Goal: Task Accomplishment & Management: Manage account settings

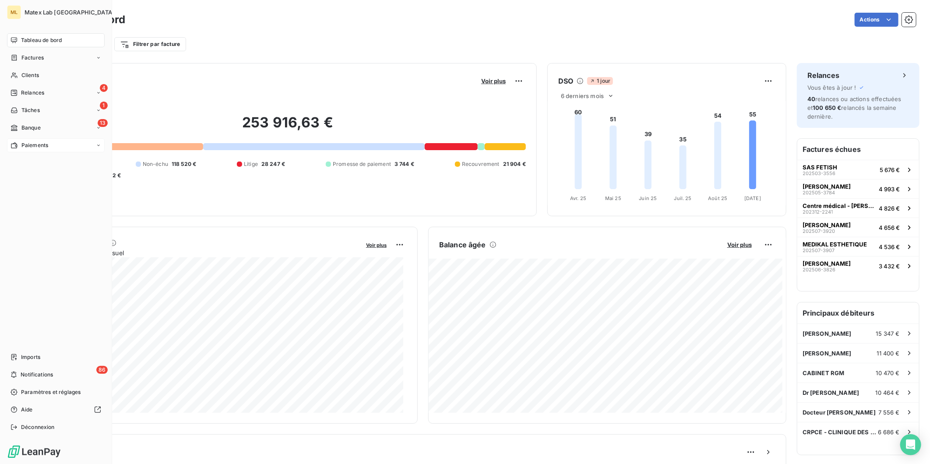
click at [20, 141] on div "Paiements" at bounding box center [30, 145] width 38 height 8
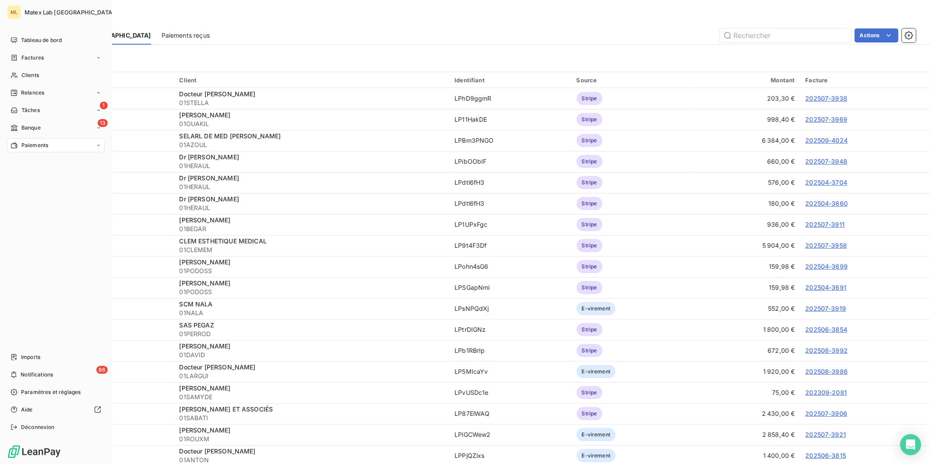
click at [21, 145] on span "Paiements" at bounding box center [34, 145] width 27 height 8
click at [40, 53] on div "Factures" at bounding box center [56, 58] width 98 height 14
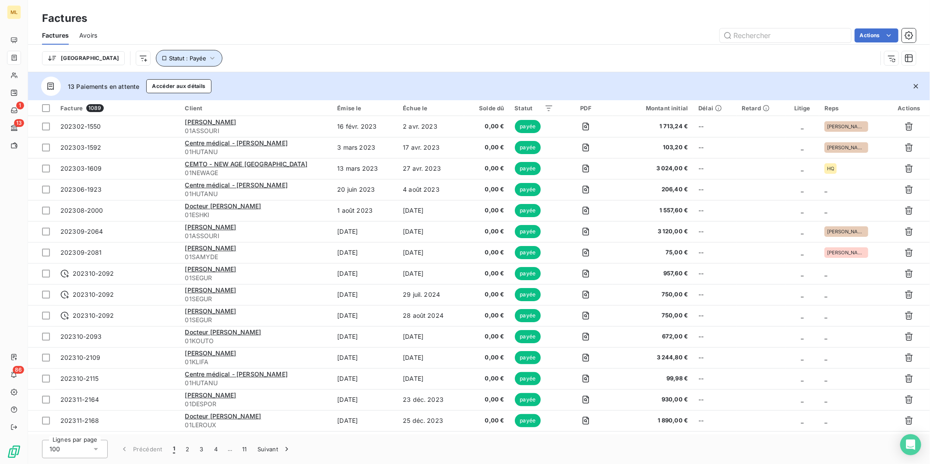
click at [173, 54] on button "Statut : Payée" at bounding box center [189, 58] width 67 height 17
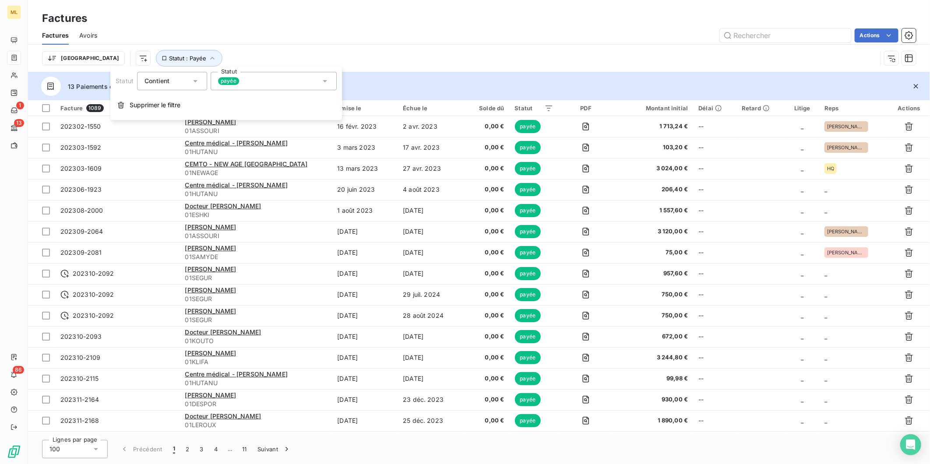
click at [264, 81] on div "payée" at bounding box center [274, 81] width 126 height 18
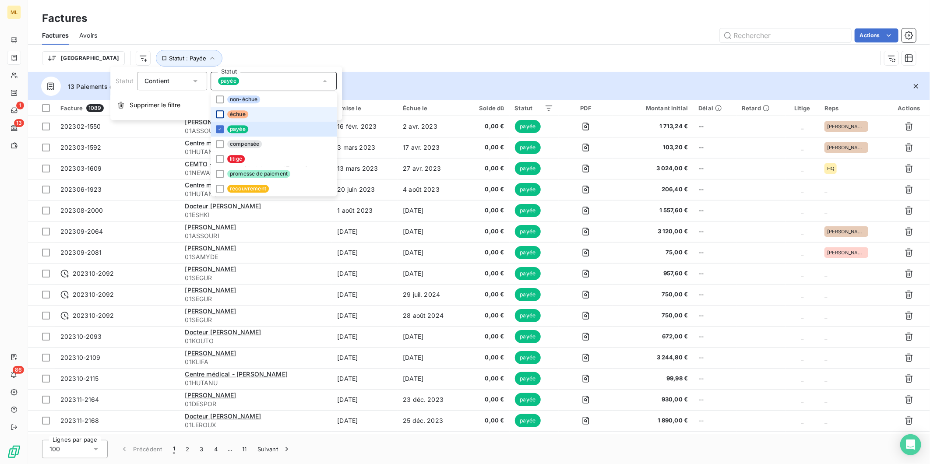
click at [219, 114] on div at bounding box center [220, 114] width 8 height 8
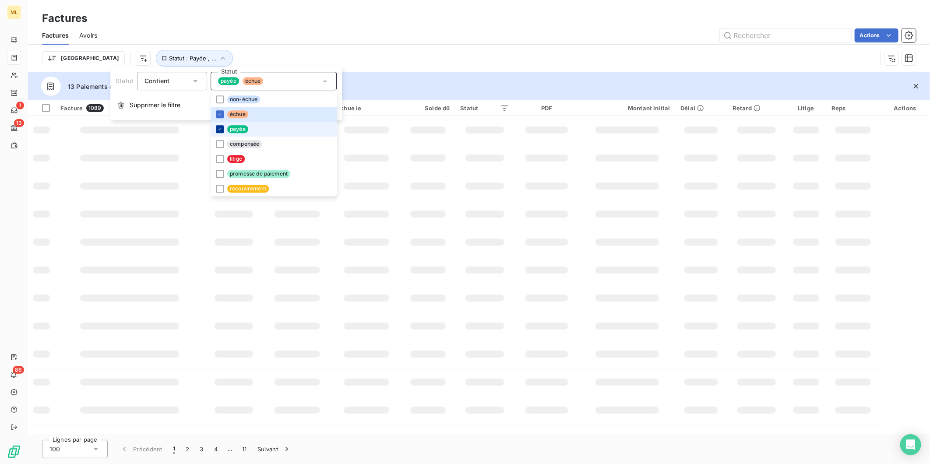
click at [218, 128] on icon at bounding box center [219, 129] width 5 height 5
click at [422, 49] on div "Trier Statut : Échu" at bounding box center [479, 58] width 874 height 27
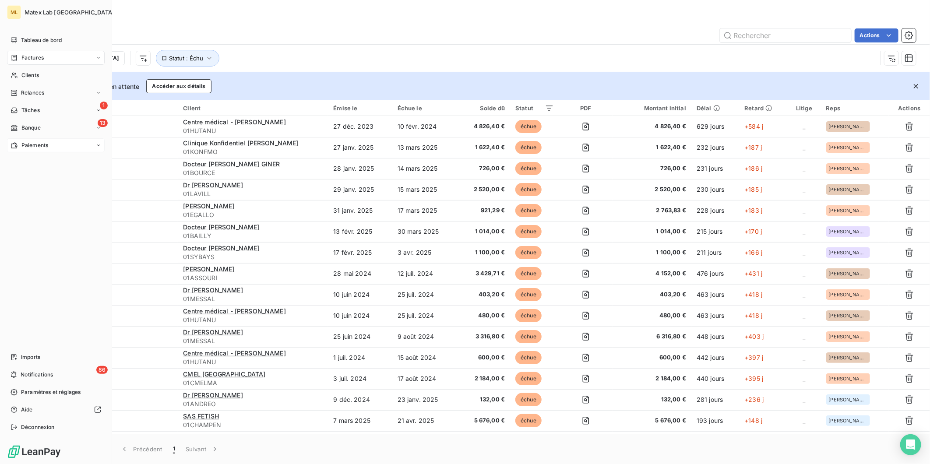
click at [25, 145] on span "Paiements" at bounding box center [34, 145] width 27 height 8
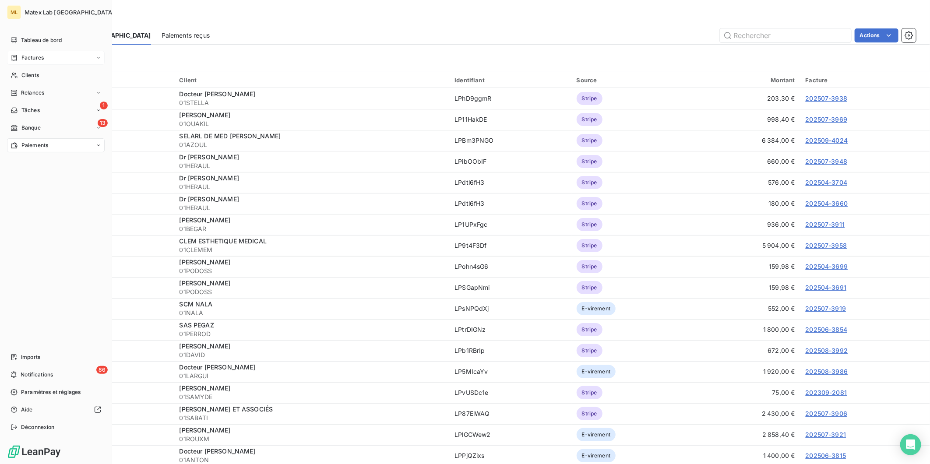
click at [50, 53] on div "Factures" at bounding box center [56, 58] width 98 height 14
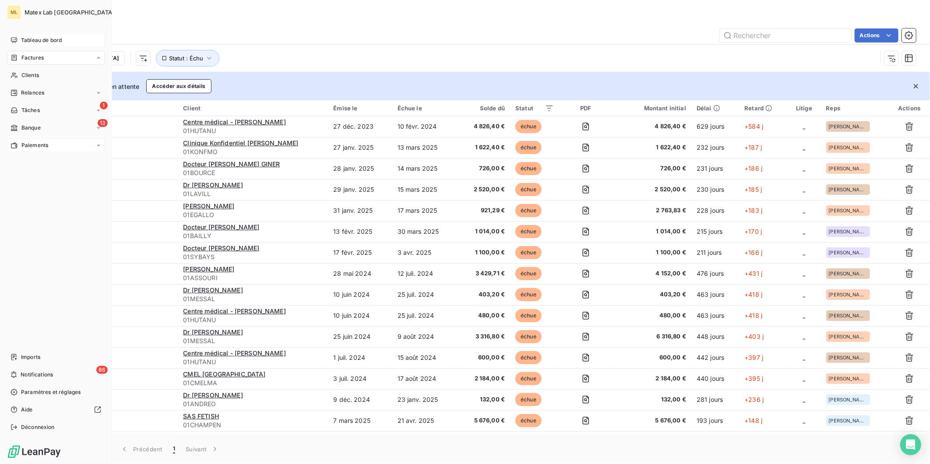
click at [49, 42] on span "Tableau de bord" at bounding box center [41, 40] width 41 height 8
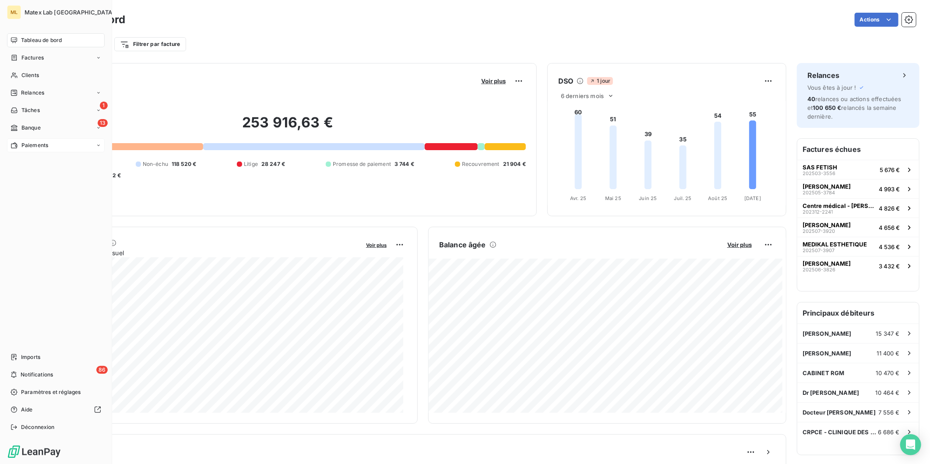
click at [27, 144] on span "Paiements" at bounding box center [34, 145] width 27 height 8
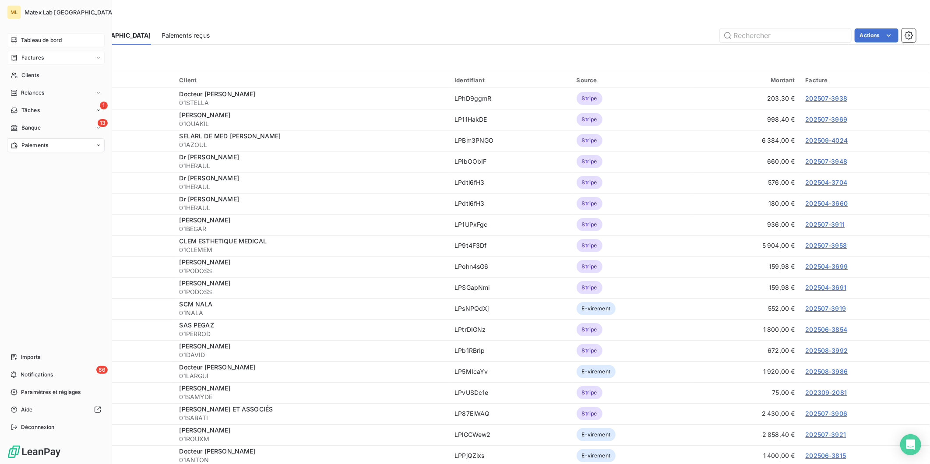
click at [36, 59] on span "Factures" at bounding box center [32, 58] width 22 height 8
